Goal: Information Seeking & Learning: Find contact information

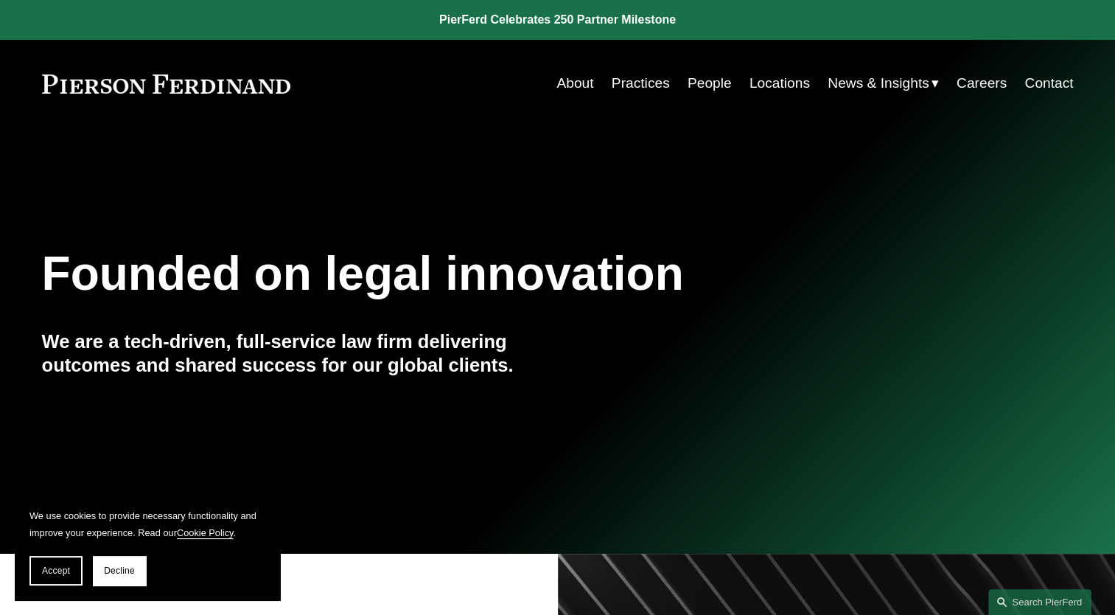
click at [578, 80] on link "About" at bounding box center [574, 83] width 37 height 28
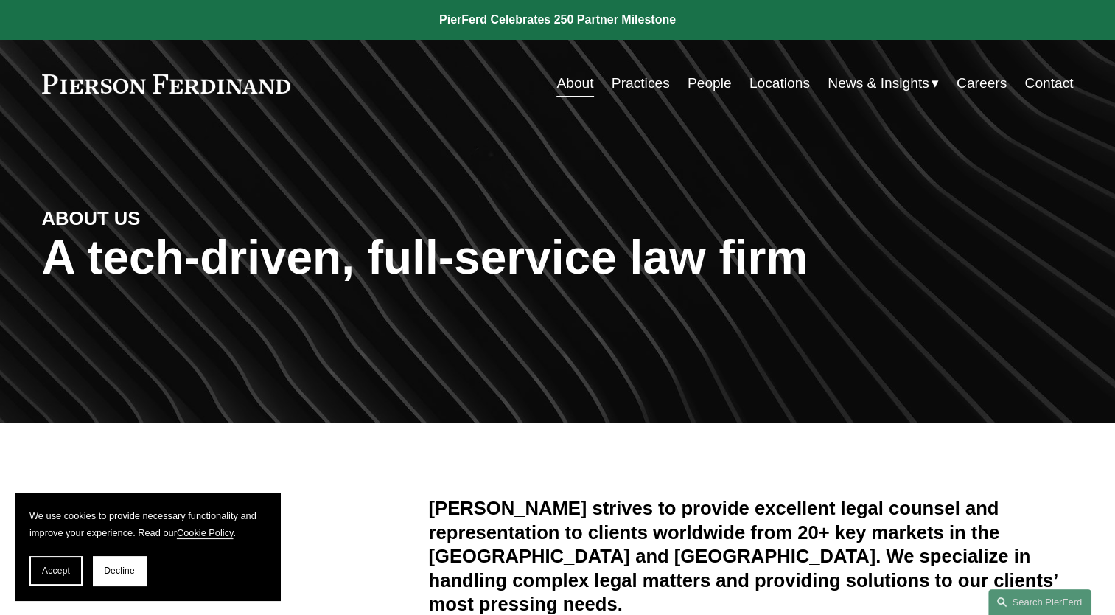
click at [688, 80] on link "People" at bounding box center [710, 83] width 44 height 28
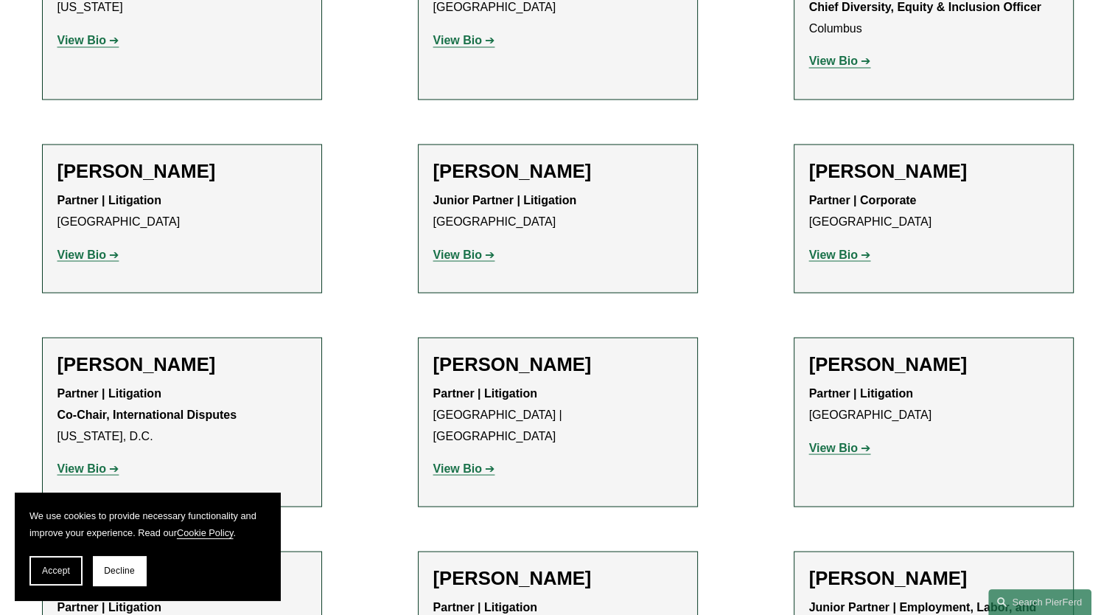
scroll to position [2631, 0]
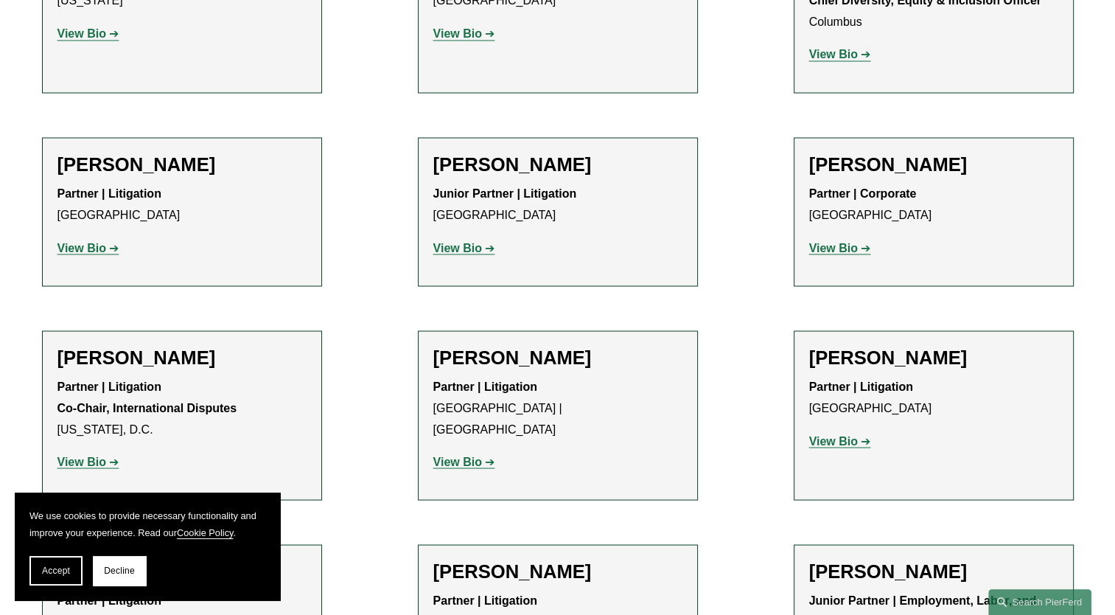
click at [75, 241] on strong "View Bio" at bounding box center [81, 247] width 49 height 13
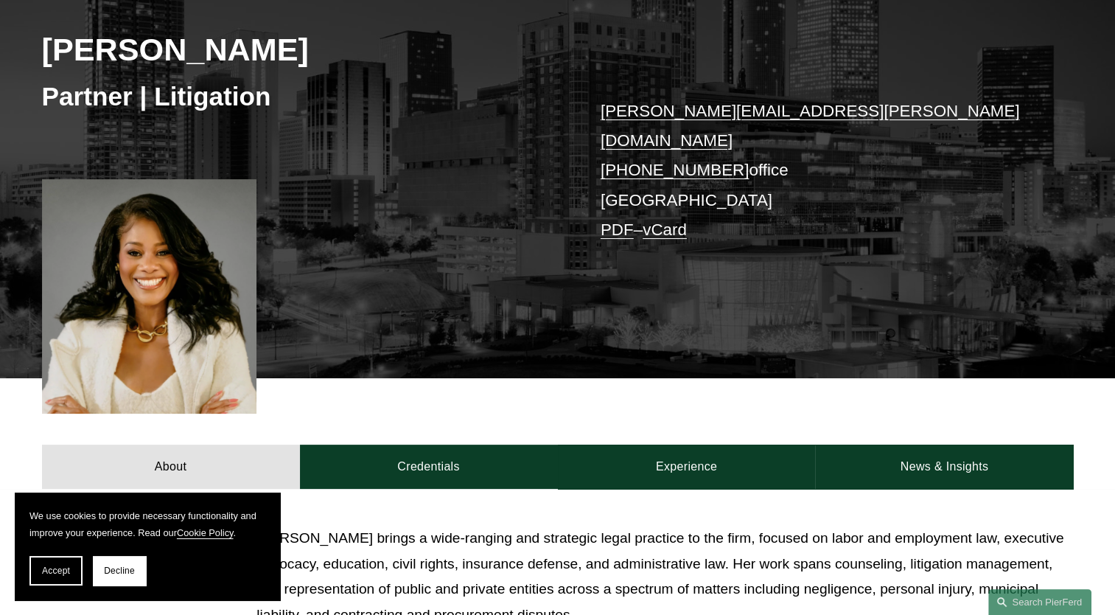
scroll to position [220, 0]
